Goal: Task Accomplishment & Management: Manage account settings

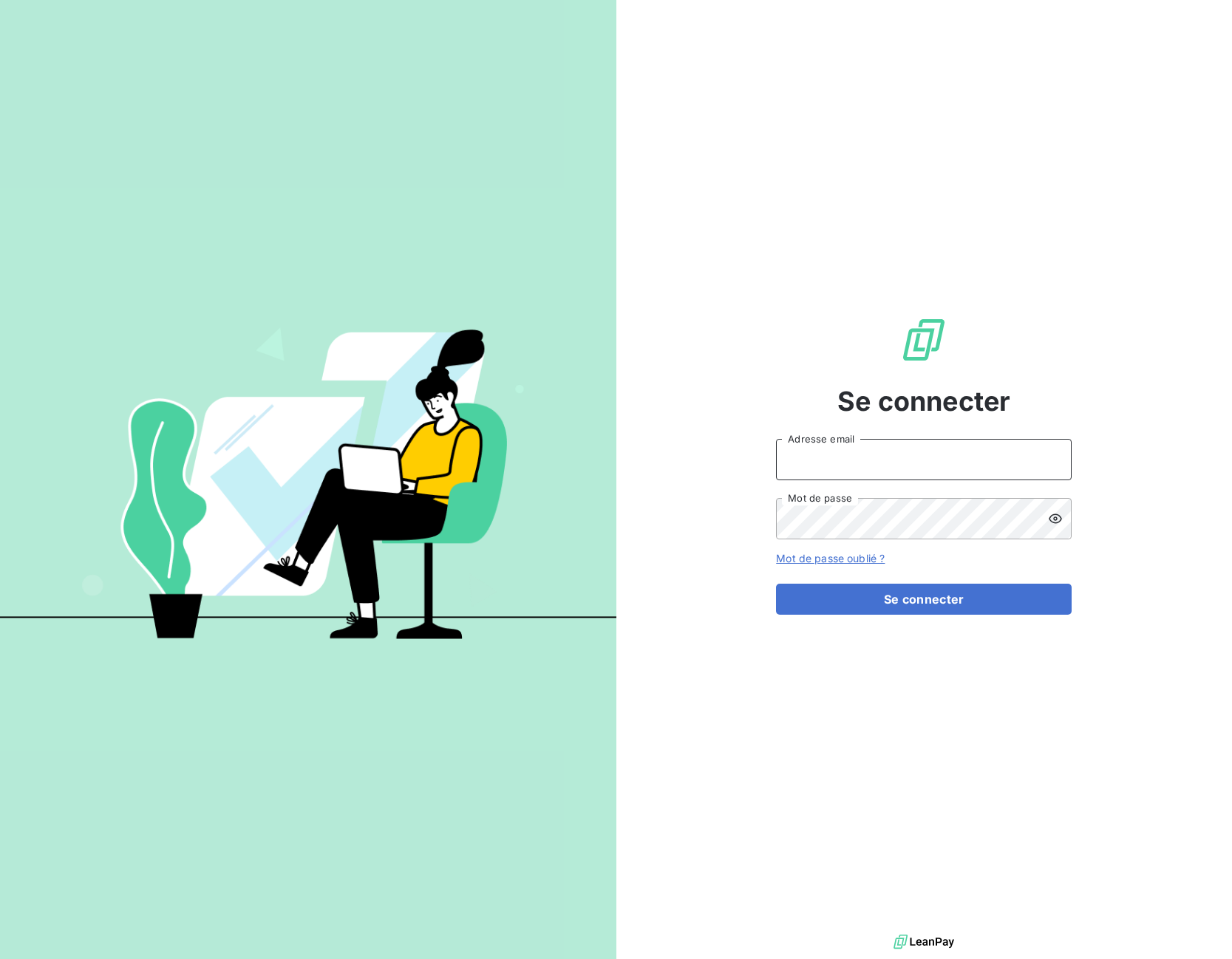
click at [814, 473] on input "Adresse email" at bounding box center [924, 460] width 295 height 41
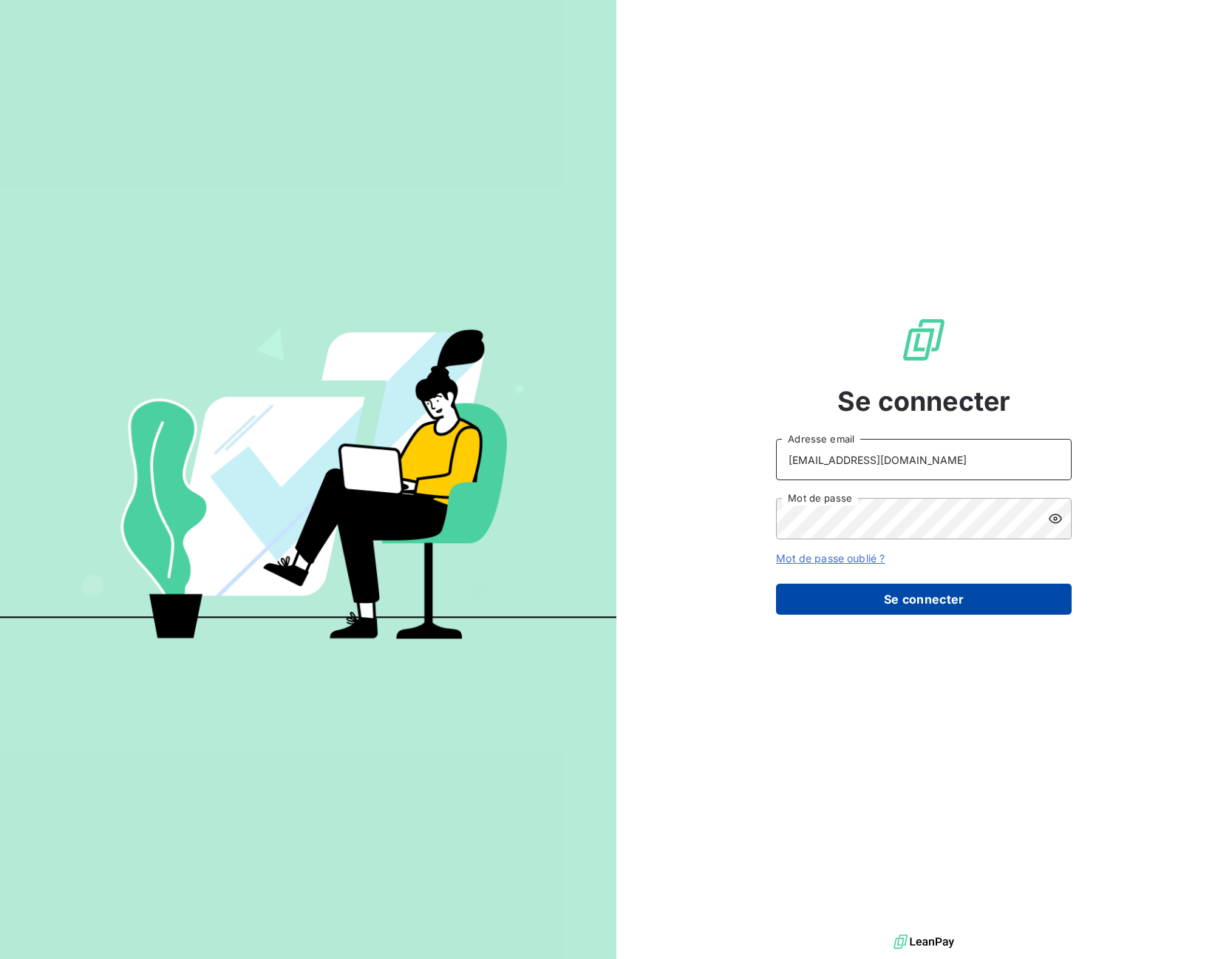
type input "advrecouvrement@newcliptechnics.com"
click at [835, 590] on button "Se connecter" at bounding box center [924, 600] width 295 height 32
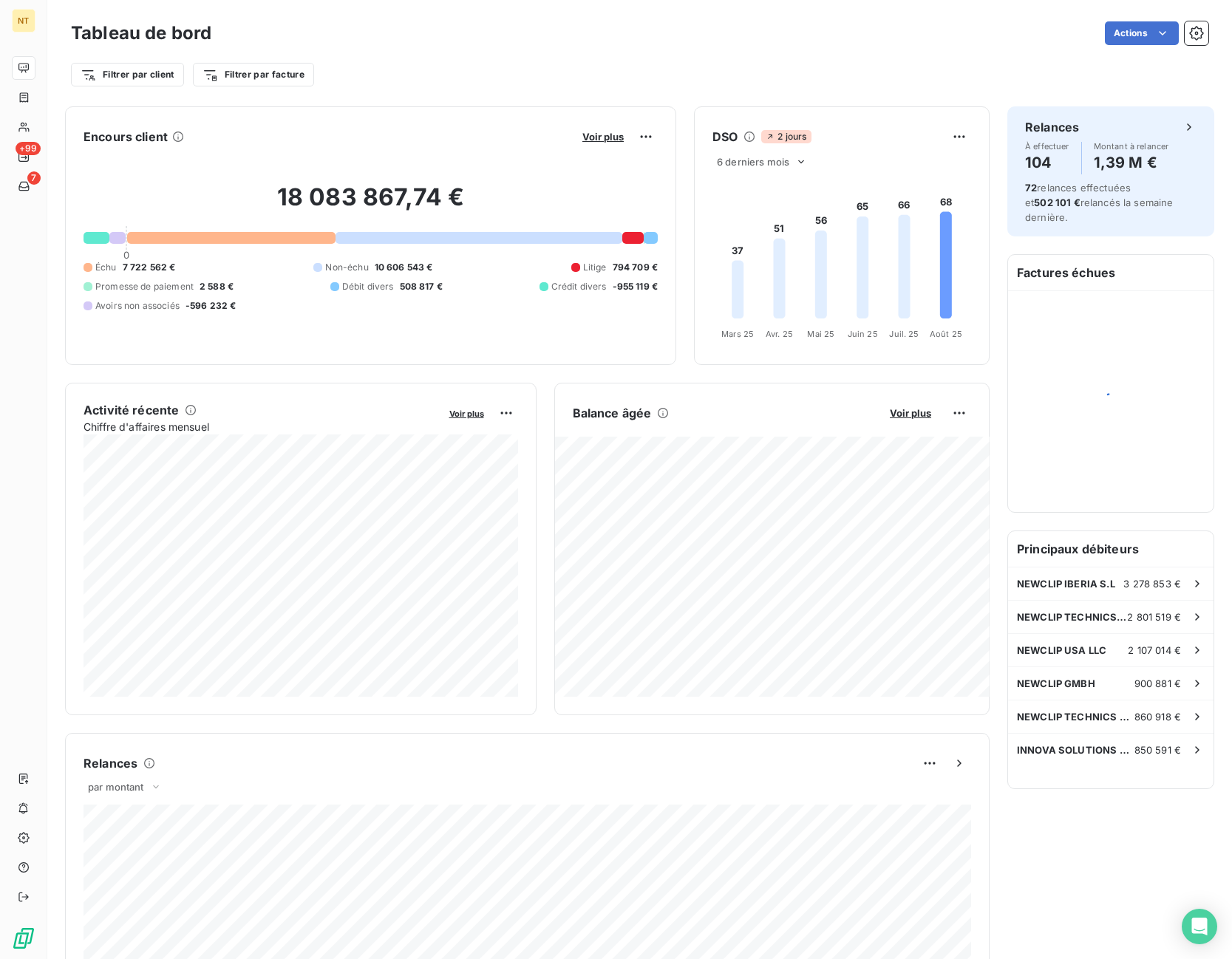
click at [402, 79] on div "Filtrer par client Filtrer par facture" at bounding box center [639, 75] width 1137 height 29
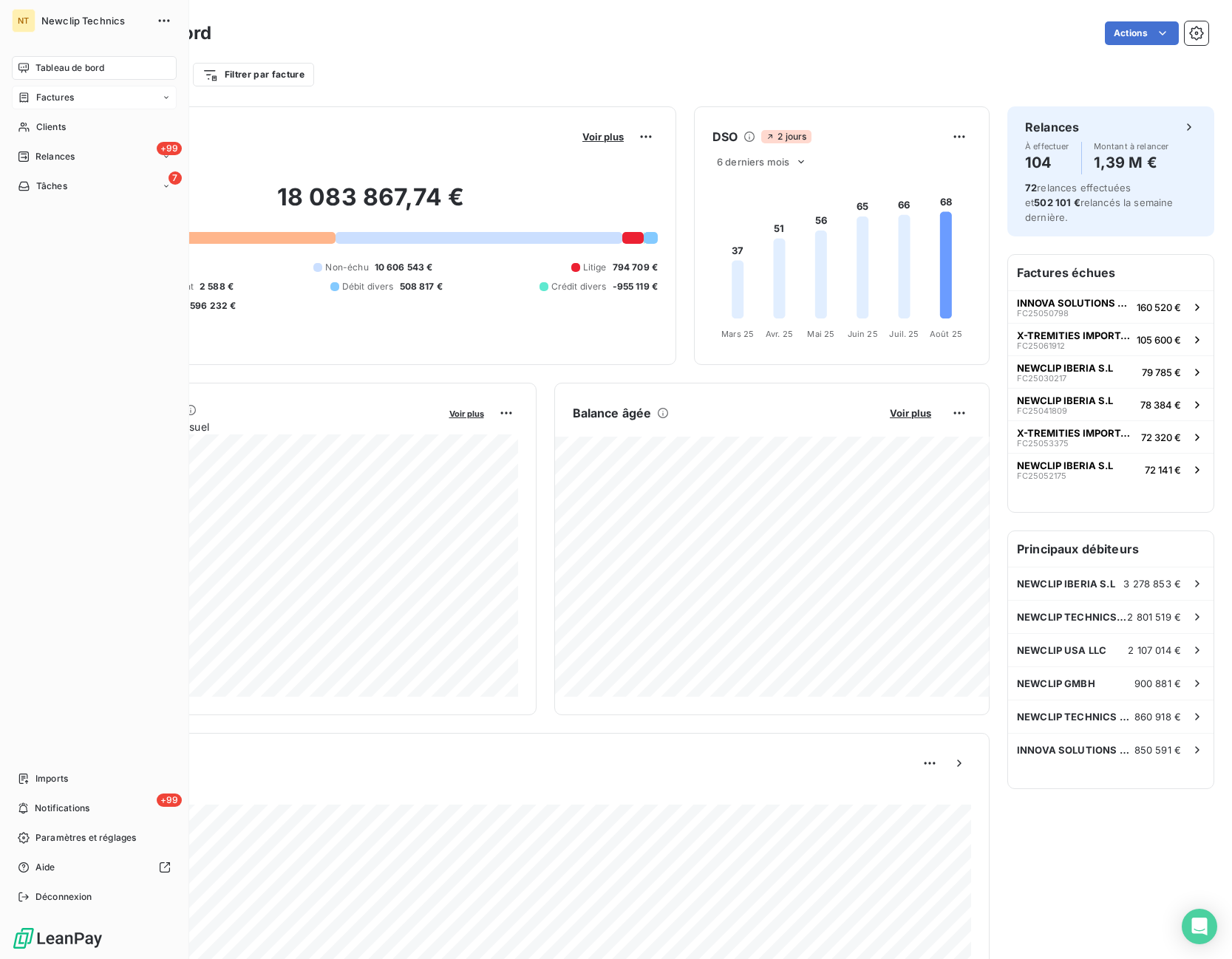
click at [70, 99] on span "Factures" at bounding box center [55, 97] width 37 height 14
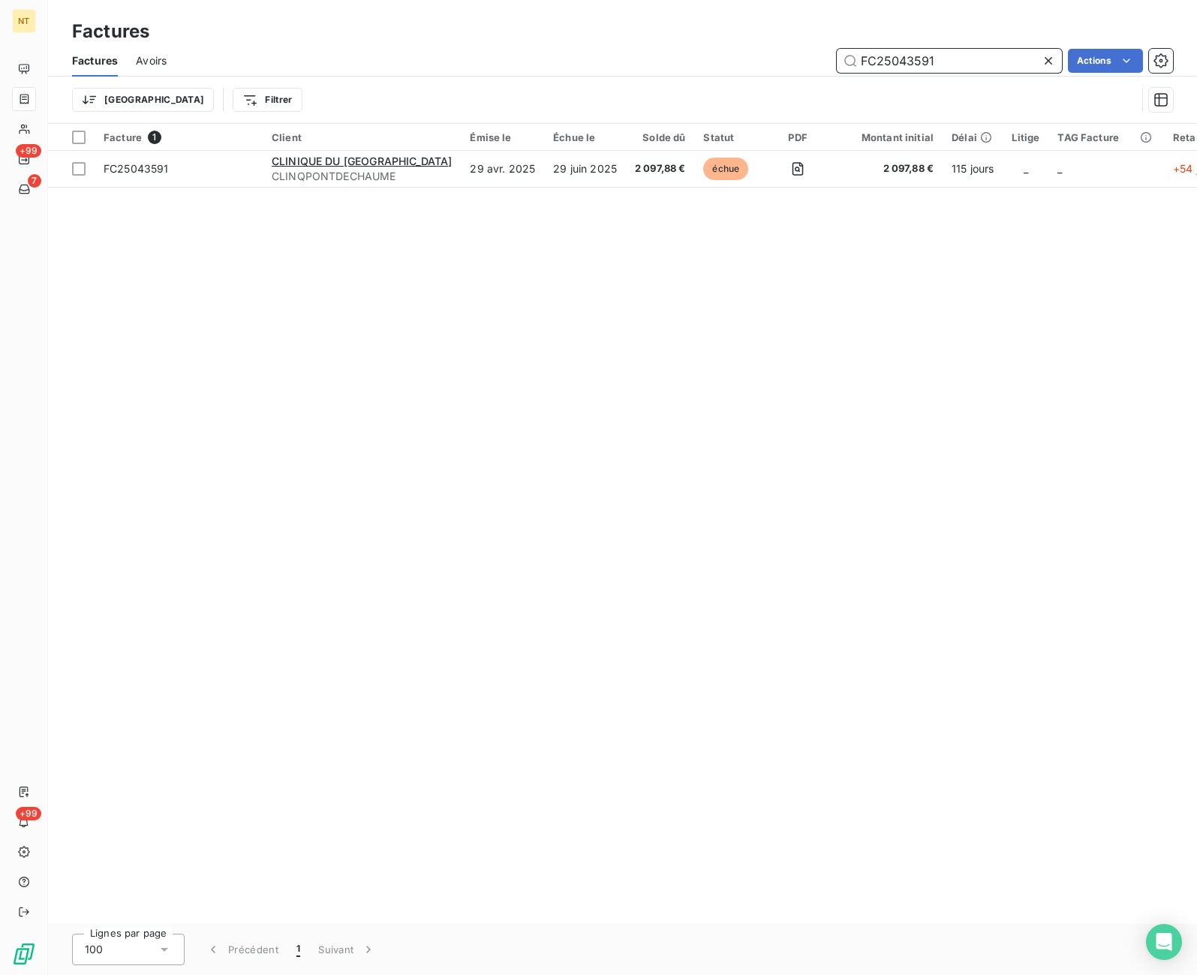
drag, startPoint x: 949, startPoint y: 59, endPoint x: 808, endPoint y: 72, distance: 141.8
click at [837, 72] on input "FC25043591" at bounding box center [949, 61] width 225 height 24
paste input "40208"
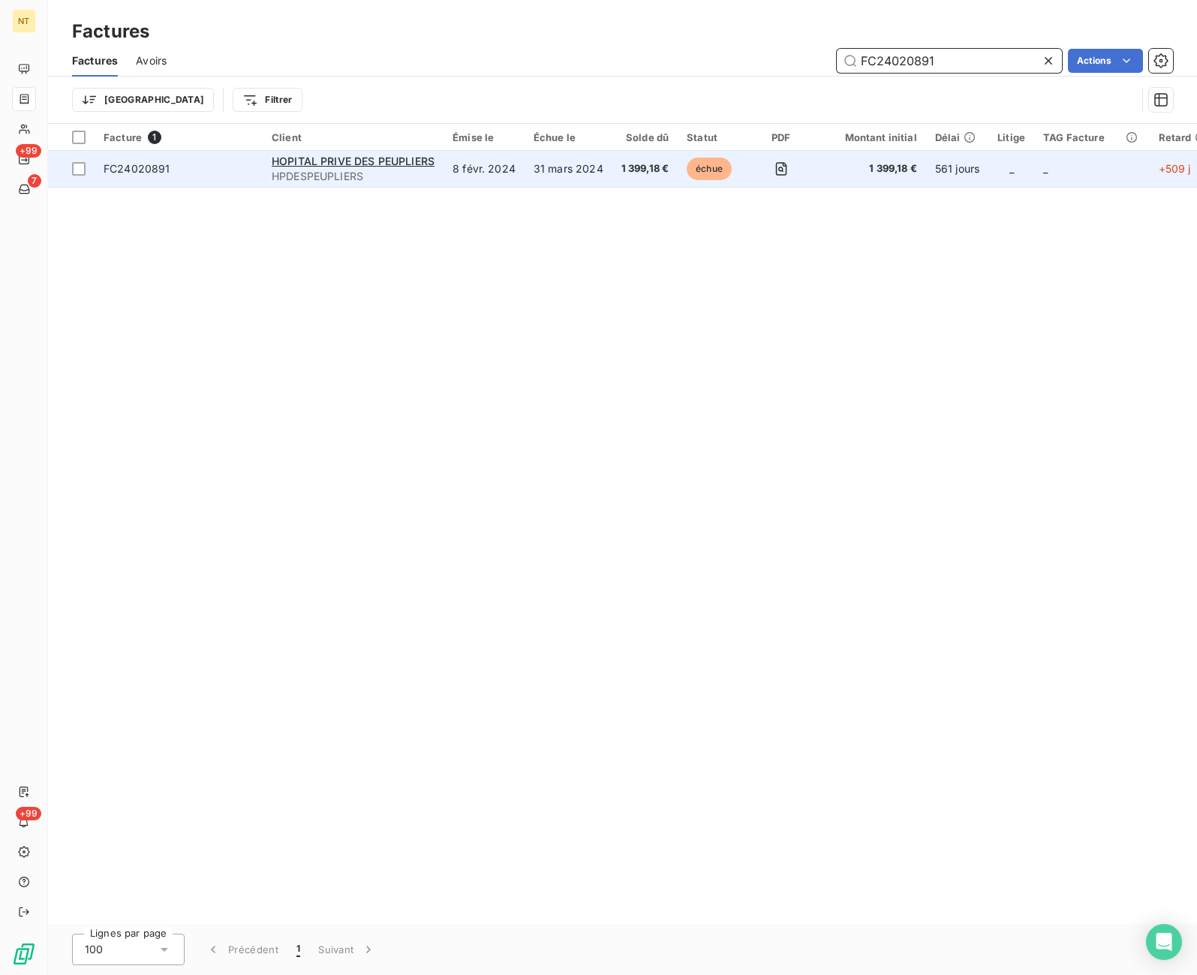
type input "FC24020891"
click at [733, 164] on td "échue" at bounding box center [711, 169] width 67 height 36
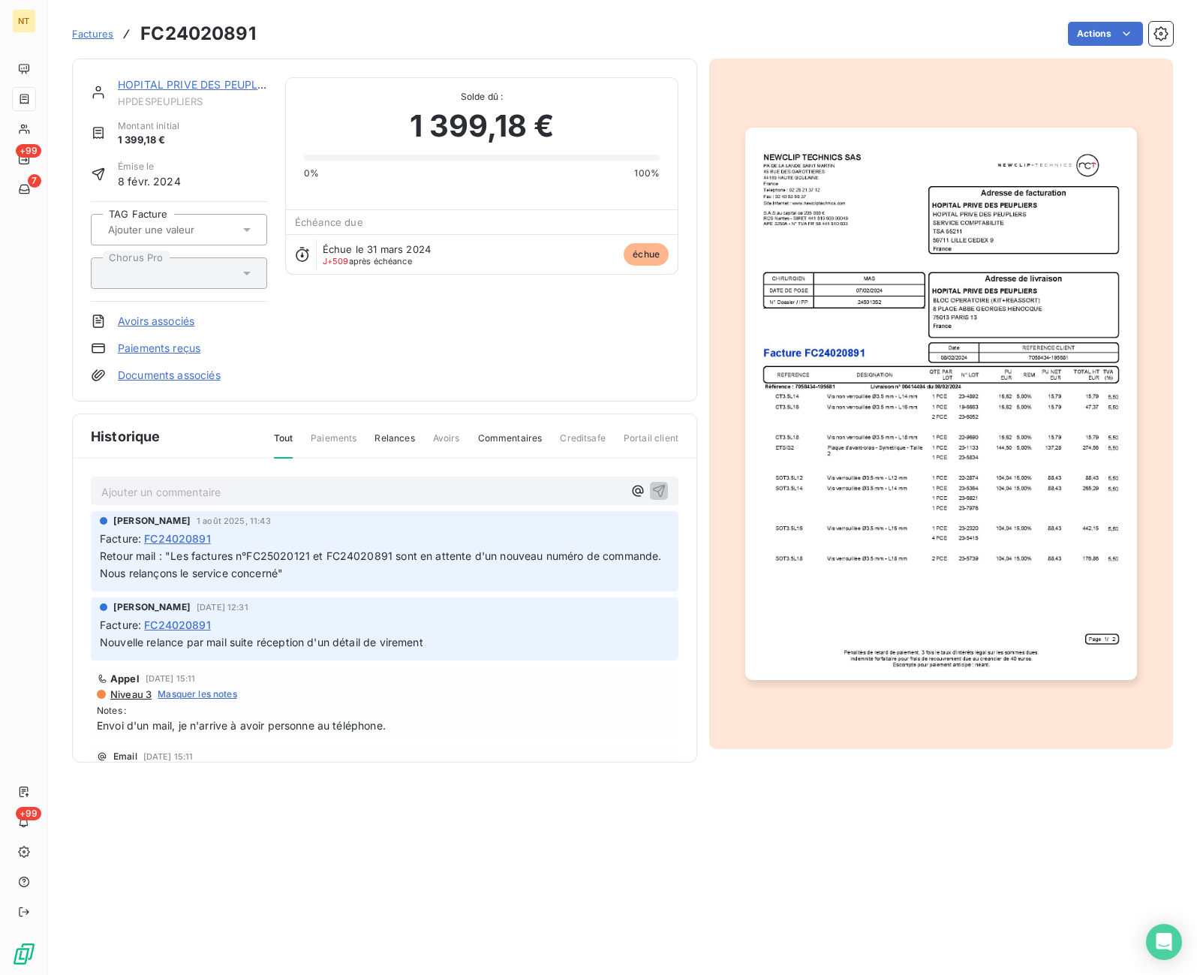
click at [176, 480] on div "Ajouter un commentaire ﻿" at bounding box center [385, 491] width 588 height 29
click at [177, 492] on p "Ajouter un commentaire ﻿" at bounding box center [362, 492] width 522 height 19
click at [226, 491] on p "AVOIR PARTIEL" at bounding box center [362, 491] width 522 height 17
click at [657, 487] on icon "button" at bounding box center [659, 490] width 13 height 13
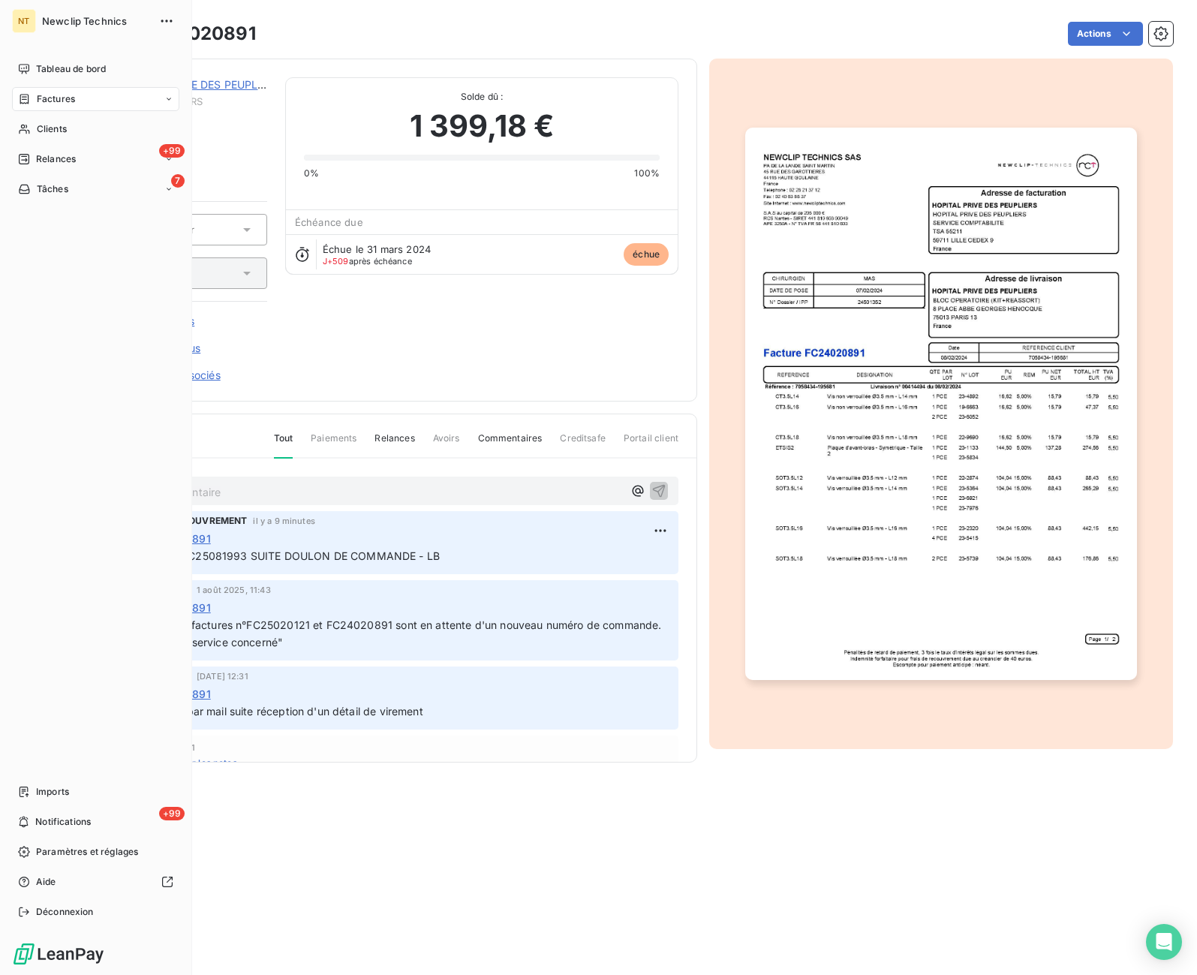
click at [33, 98] on div "Factures" at bounding box center [46, 99] width 57 height 14
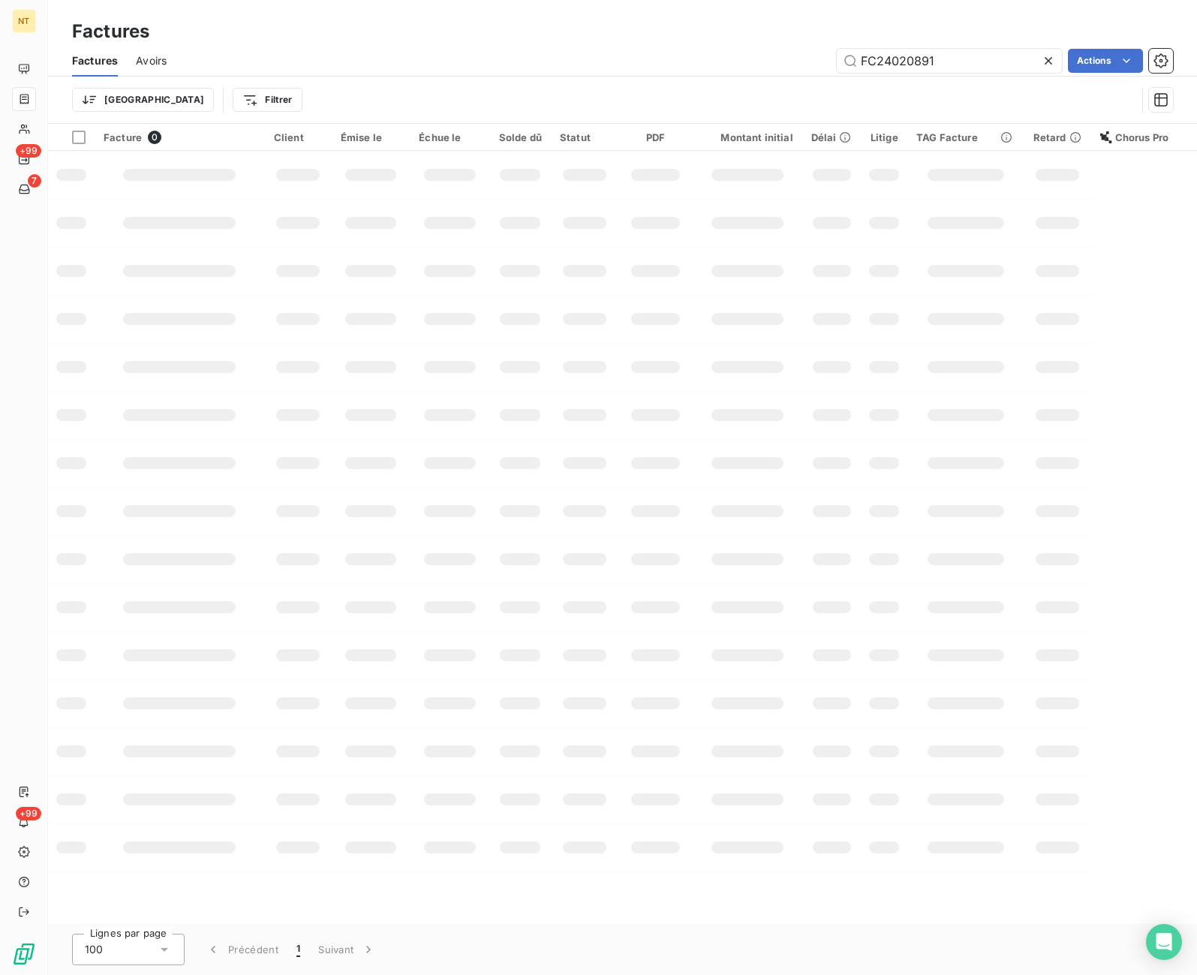
drag, startPoint x: 925, startPoint y: 70, endPoint x: 787, endPoint y: 75, distance: 138.2
click at [837, 73] on input "FC24020891" at bounding box center [949, 61] width 225 height 24
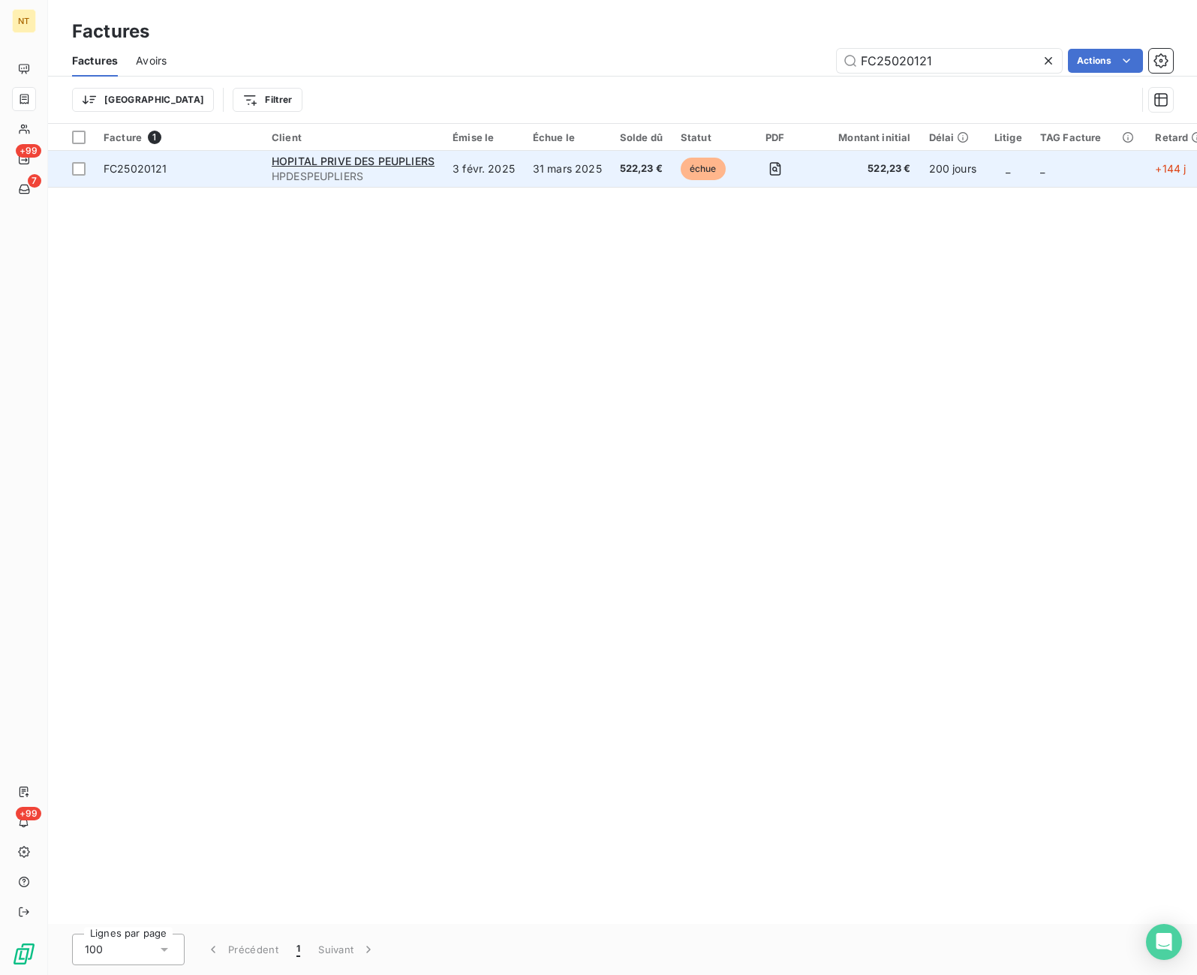
type input "FC25020121"
click at [751, 169] on td at bounding box center [775, 169] width 73 height 36
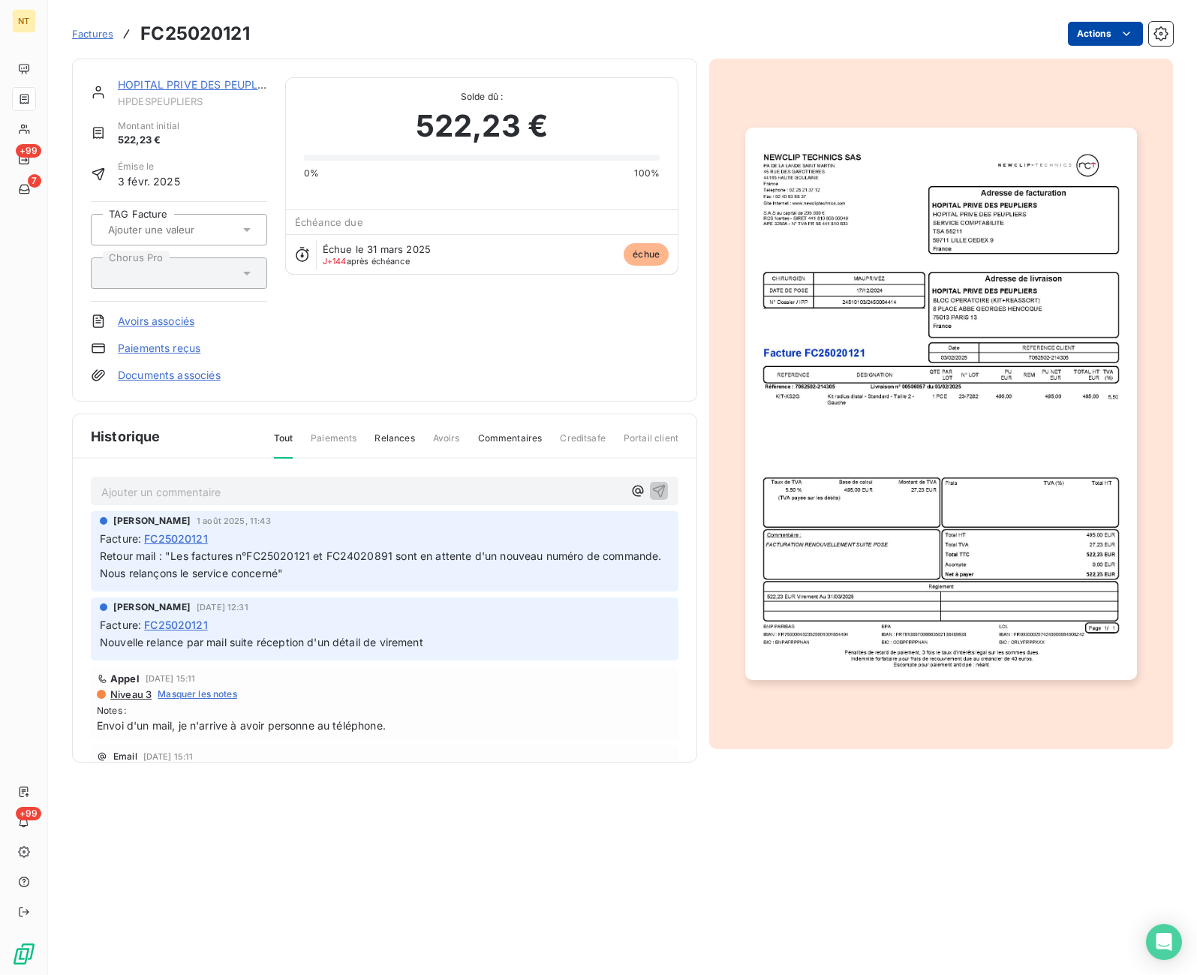
click at [1094, 30] on html "NT +99 7 +99 Factures FC25020121 Actions HOPITAL PRIVE DES PEUPLIERS HPDESPEUPL…" at bounding box center [598, 487] width 1197 height 975
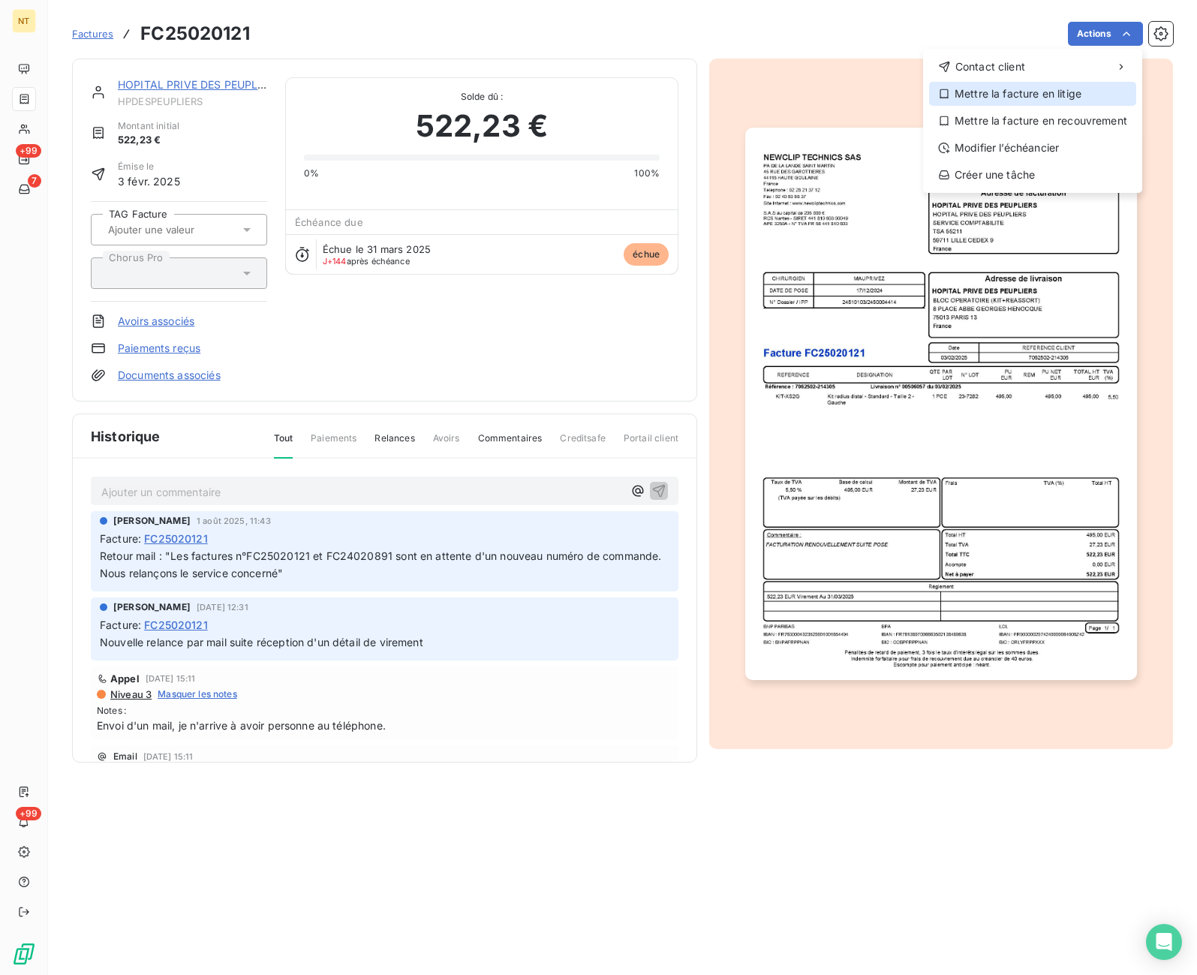
click at [1070, 99] on div "Mettre la facture en litige" at bounding box center [1032, 94] width 207 height 24
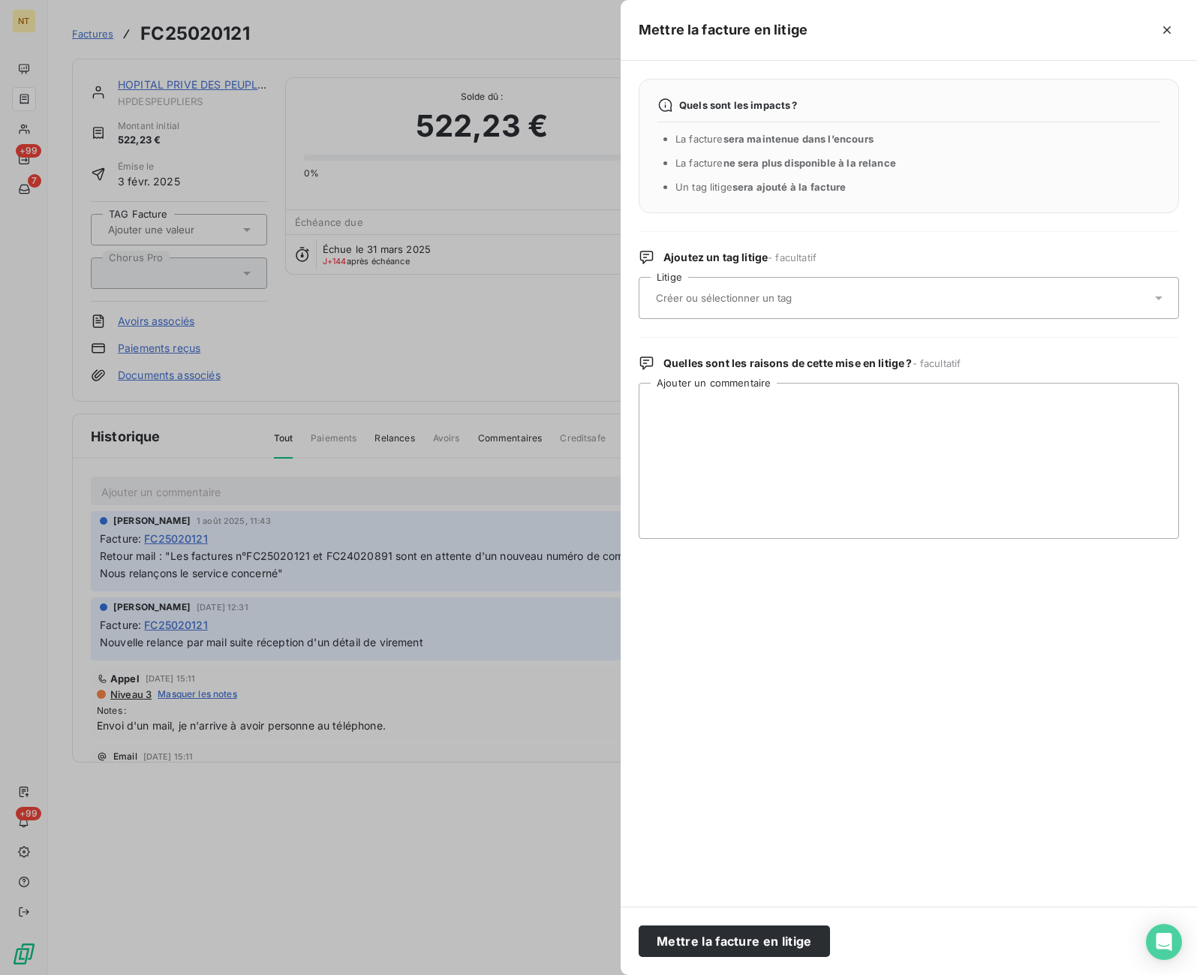
click at [805, 297] on input "text" at bounding box center [763, 298] width 218 height 14
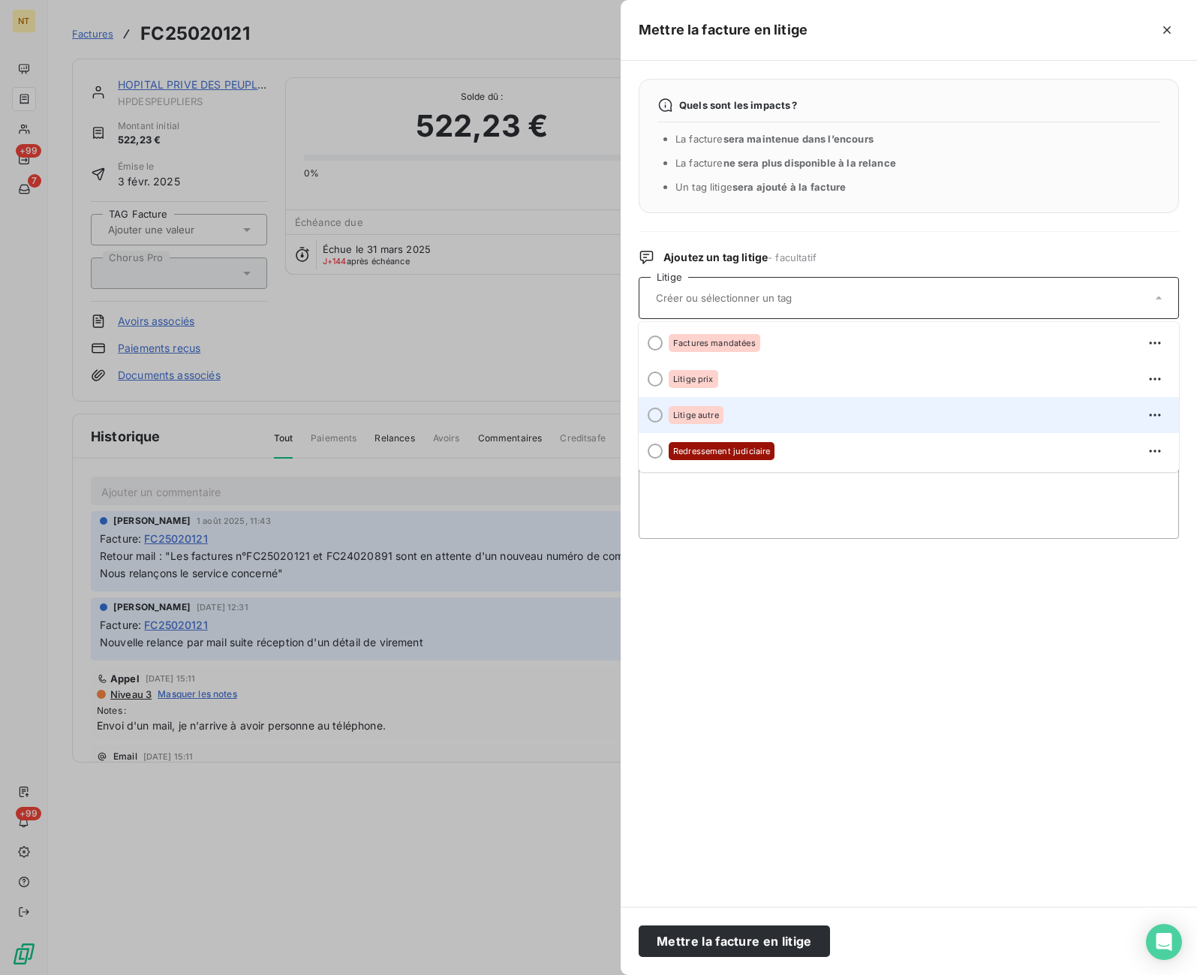
click at [788, 419] on div "Litige autre" at bounding box center [918, 415] width 498 height 24
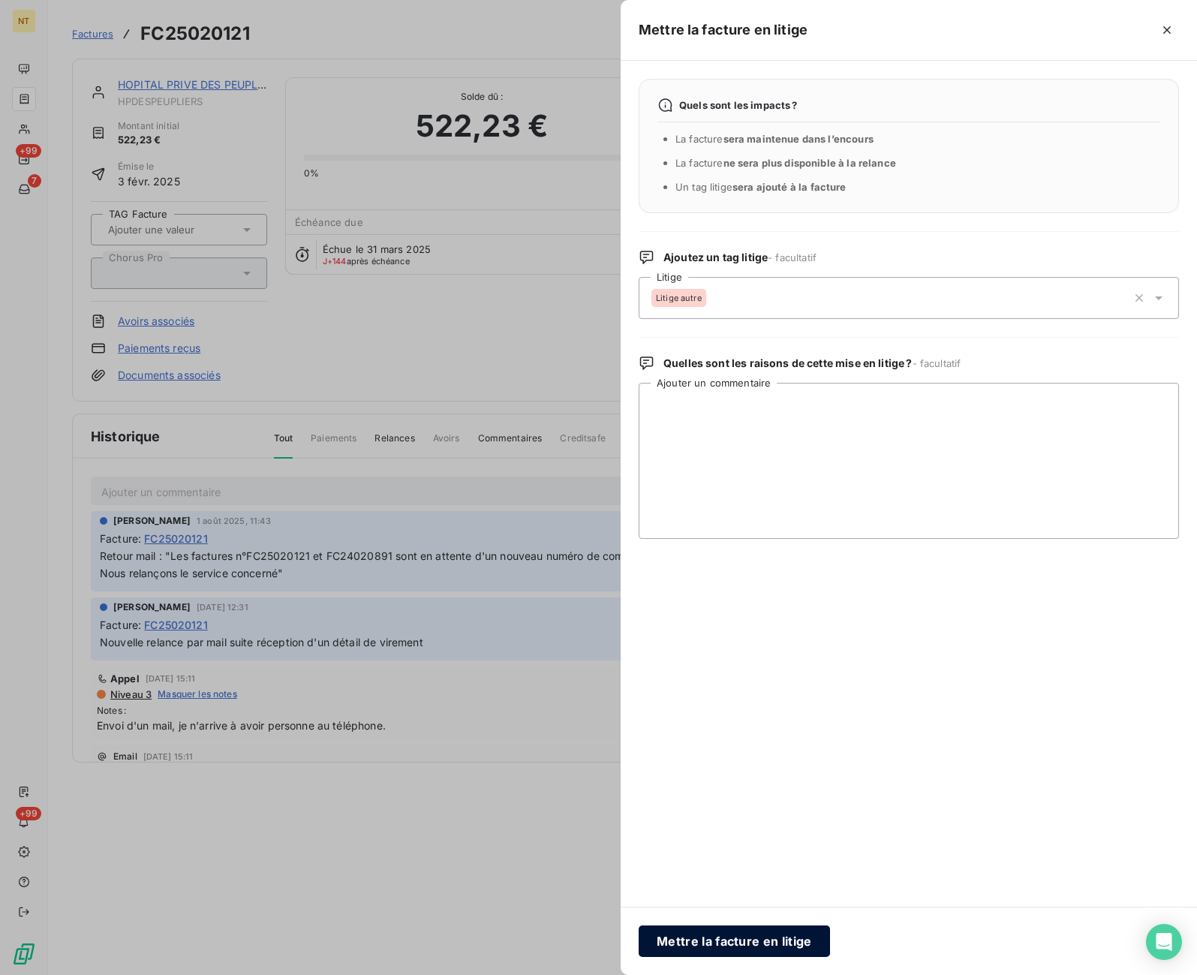
click at [725, 950] on button "Mettre la facture en litige" at bounding box center [734, 941] width 191 height 32
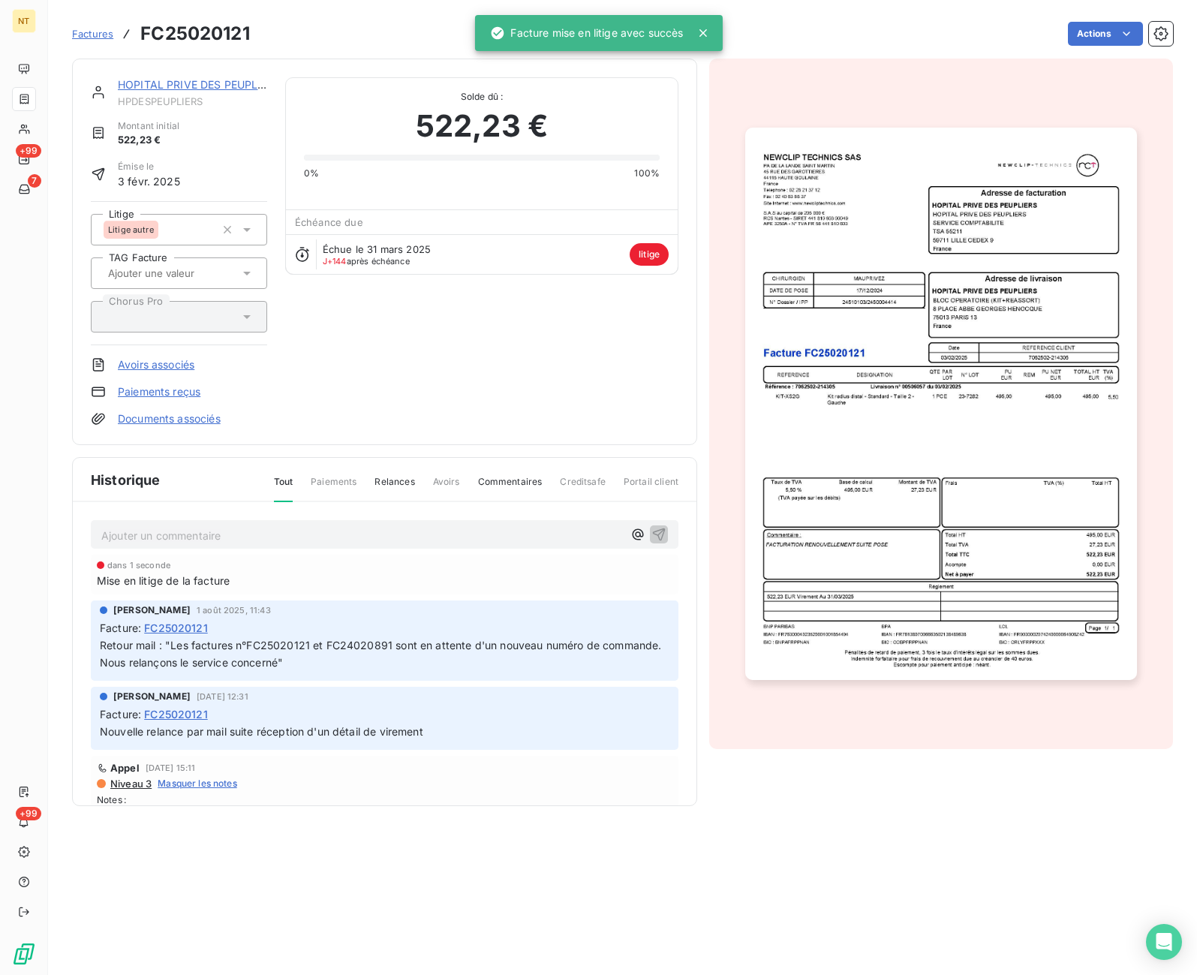
click at [144, 530] on p "Ajouter un commentaire ﻿" at bounding box center [362, 535] width 522 height 19
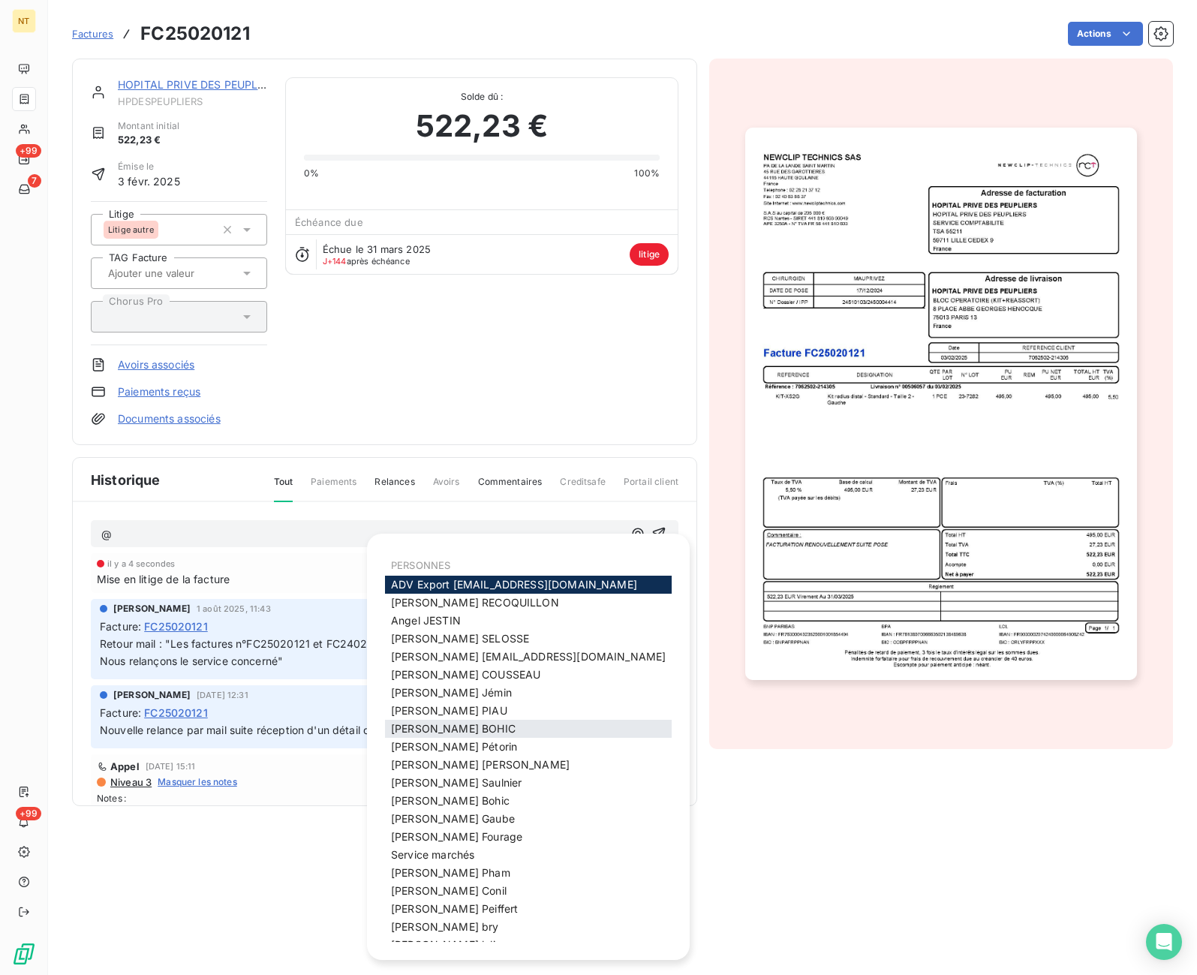
click at [462, 723] on div "[PERSON_NAME]" at bounding box center [528, 729] width 287 height 18
click at [461, 724] on div "[PERSON_NAME]" at bounding box center [528, 729] width 287 height 18
click at [411, 729] on span "[PERSON_NAME]" at bounding box center [453, 728] width 125 height 13
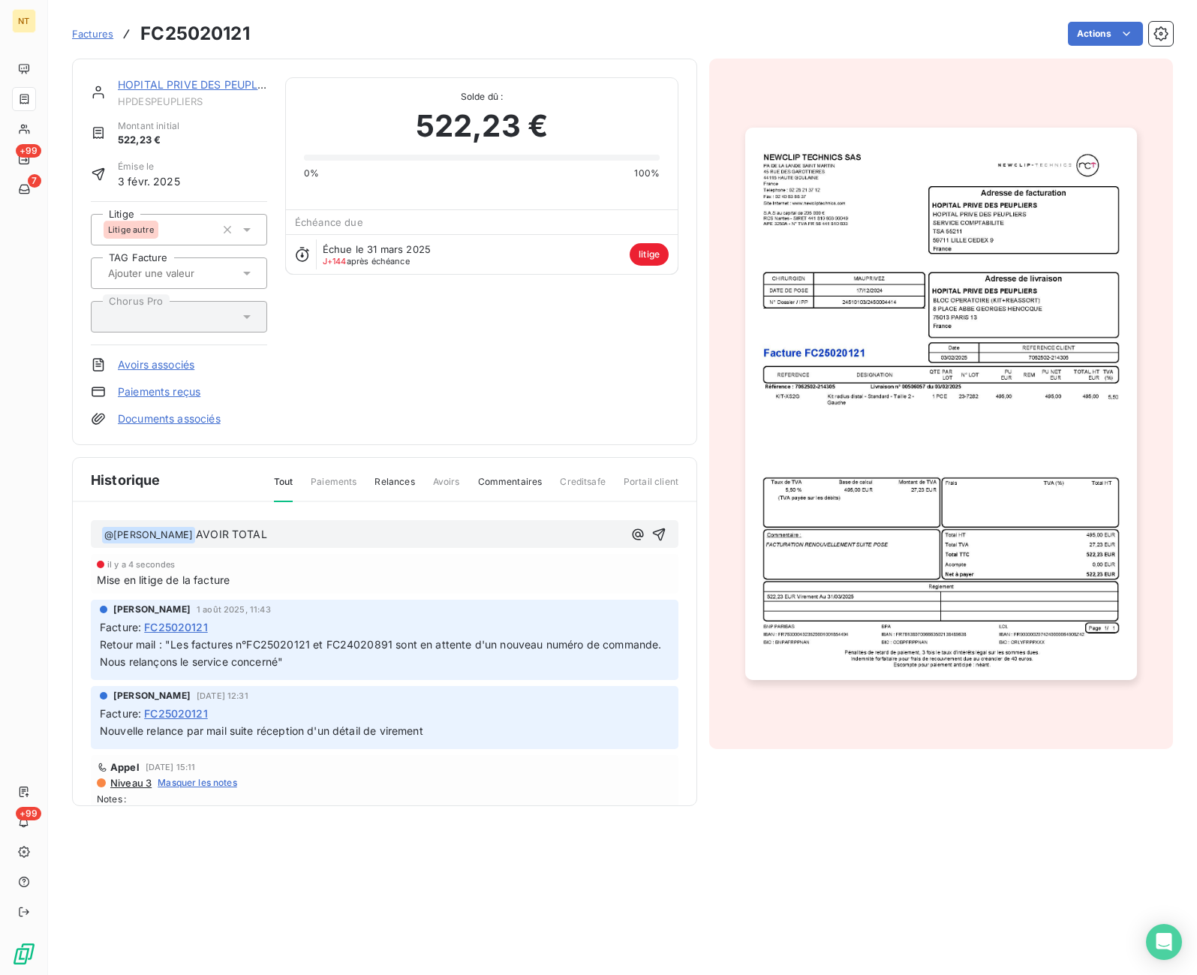
click at [266, 539] on p "﻿ @ [PERSON_NAME] ﻿ AVOIR TOTAL" at bounding box center [362, 535] width 522 height 18
click at [545, 529] on p "﻿ @ [PERSON_NAME] ﻿ AVOIR TOTAL FC25082007 SUITE DOUBLON AVEC FACTURE" at bounding box center [362, 535] width 522 height 18
drag, startPoint x: 516, startPoint y: 533, endPoint x: 486, endPoint y: 534, distance: 30.0
click at [486, 534] on span "AVOIR TOTAL FC25082007 SUITE DOUBLON AVEC FACTURE FC24122004" at bounding box center [398, 534] width 404 height 13
click at [579, 537] on p "﻿ @ [PERSON_NAME] ﻿ AVOIR TOTAL FC25082007 SUITE DOUBLON AVEC FACTURE FC24122004" at bounding box center [362, 535] width 522 height 18
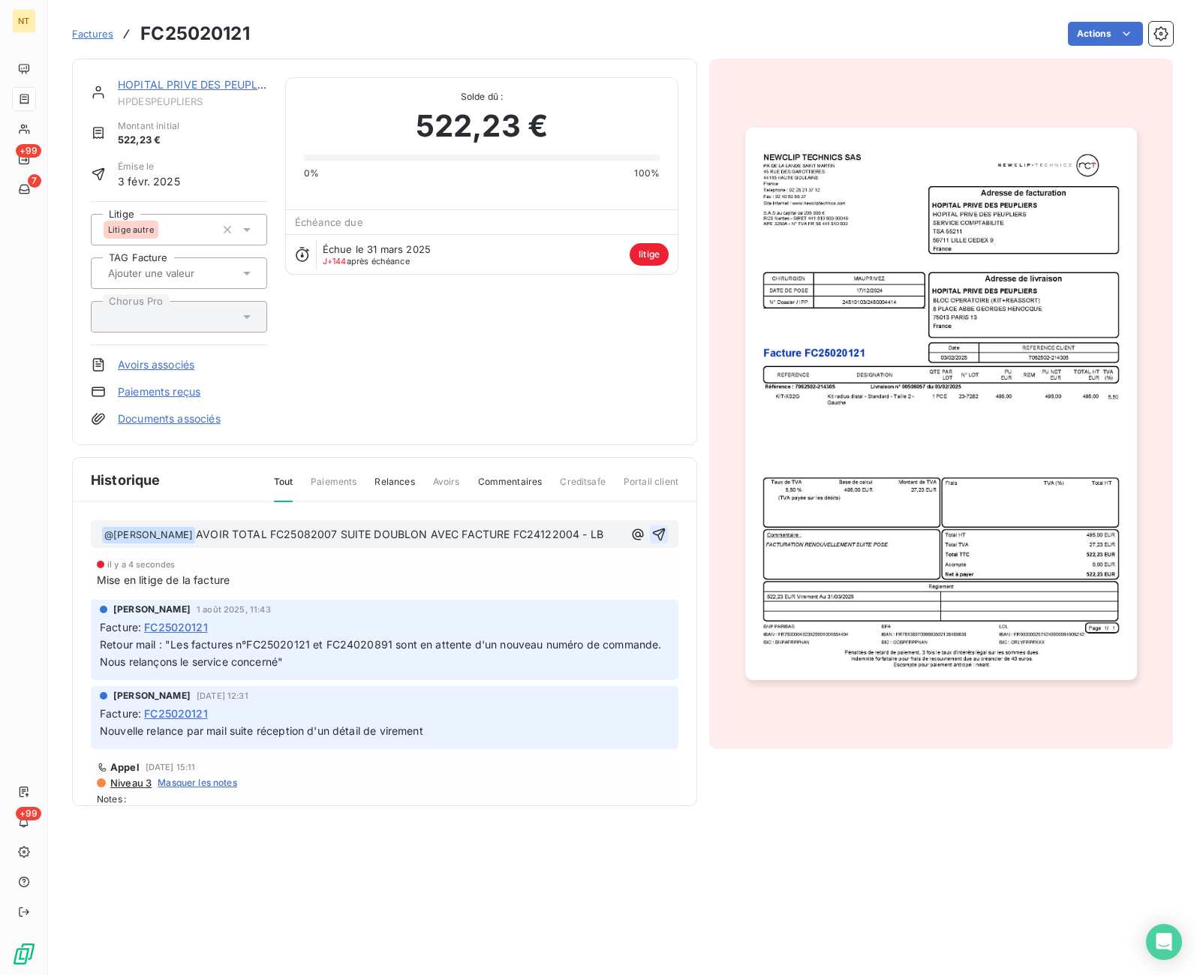
click at [664, 534] on icon "button" at bounding box center [658, 534] width 15 height 15
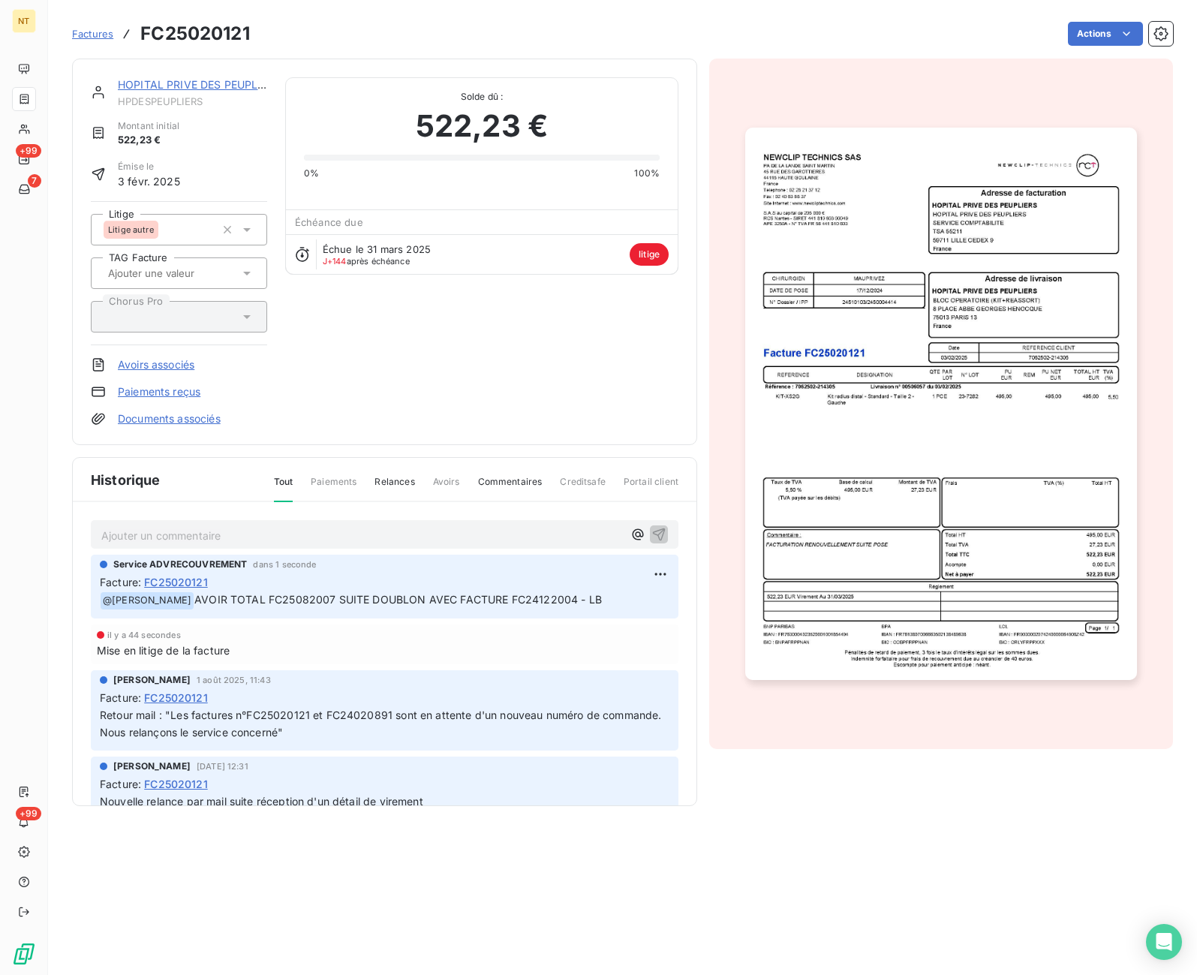
click at [512, 402] on div "HOPITAL PRIVE DES PEUPLIERS HPDESPEUPLIERS Montant initial 522,23 € Émise le [D…" at bounding box center [385, 251] width 588 height 349
click at [101, 35] on span "Factures" at bounding box center [92, 34] width 41 height 12
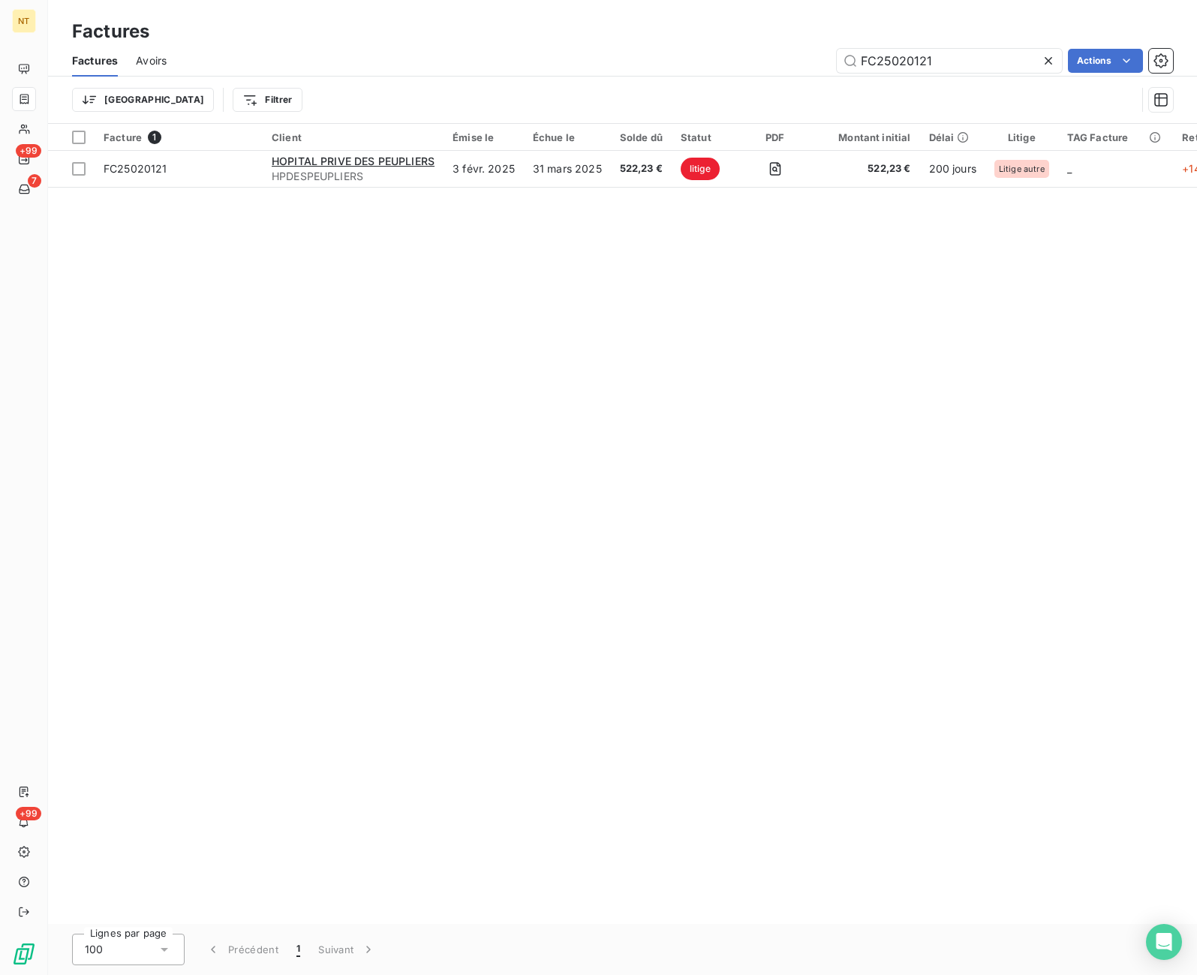
click at [1031, 83] on div "Trier Filtrer" at bounding box center [622, 100] width 1101 height 47
